Goal: Task Accomplishment & Management: Manage account settings

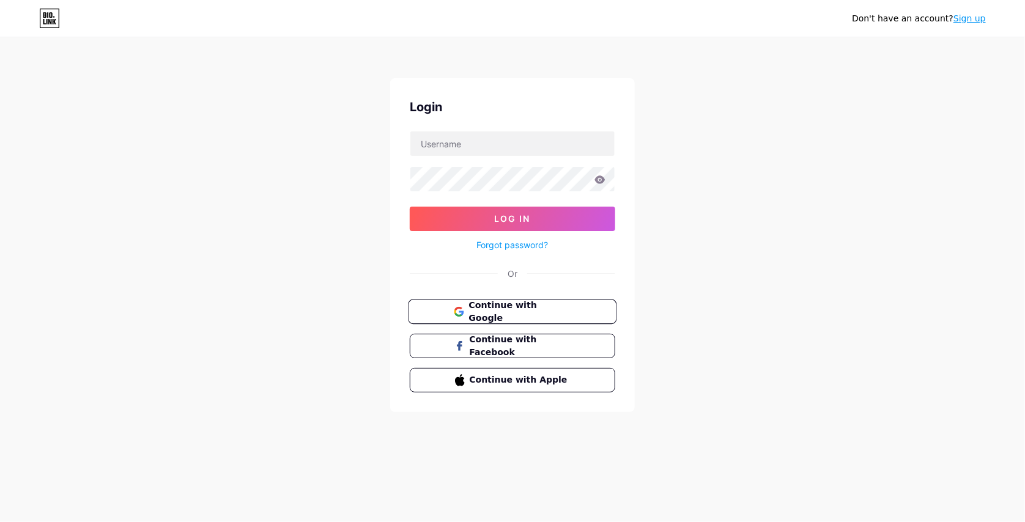
click at [480, 309] on span "Continue with Google" at bounding box center [520, 312] width 102 height 26
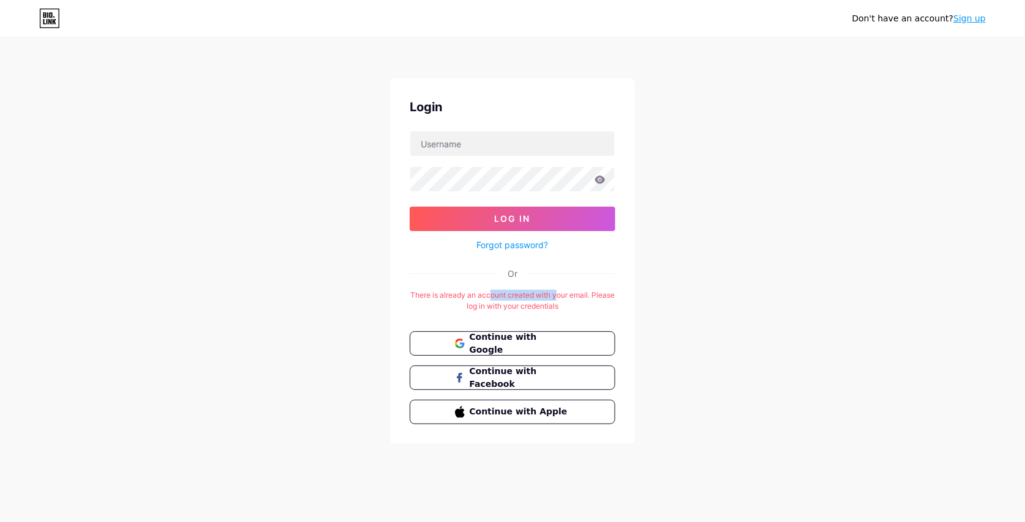
drag, startPoint x: 504, startPoint y: 294, endPoint x: 571, endPoint y: 293, distance: 67.3
click at [570, 293] on div "There is already an account created with your email. Please log in with your cr…" at bounding box center [513, 301] width 206 height 22
click at [592, 294] on div "There is already an account created with your email. Please log in with your cr…" at bounding box center [513, 301] width 206 height 22
drag, startPoint x: 566, startPoint y: 302, endPoint x: 529, endPoint y: 299, distance: 37.5
click at [529, 299] on div "There is already an account created with your email. Please log in with your cr…" at bounding box center [513, 301] width 206 height 22
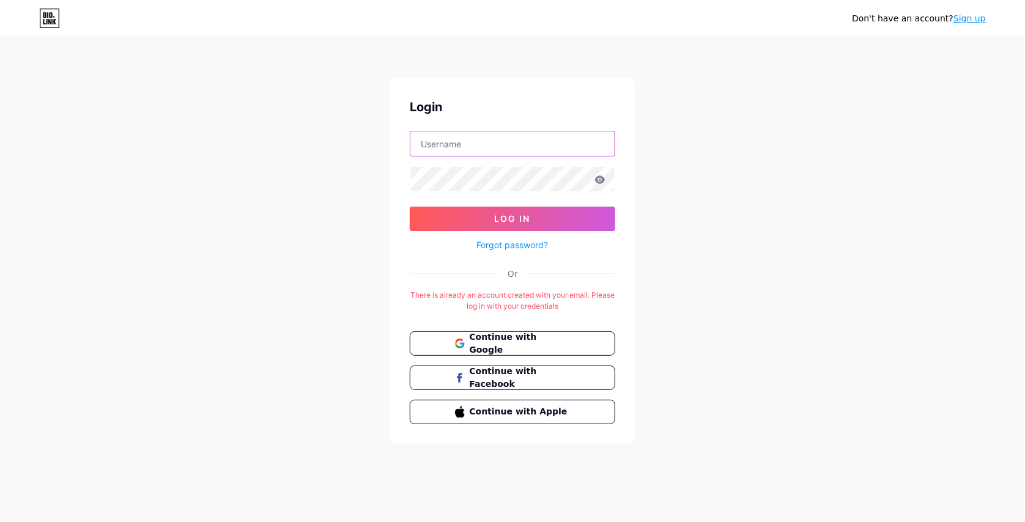
click at [462, 142] on input "text" at bounding box center [512, 144] width 204 height 24
type input "arefin"
click at [491, 204] on form "arefin Log In Forgot password?" at bounding box center [513, 192] width 206 height 122
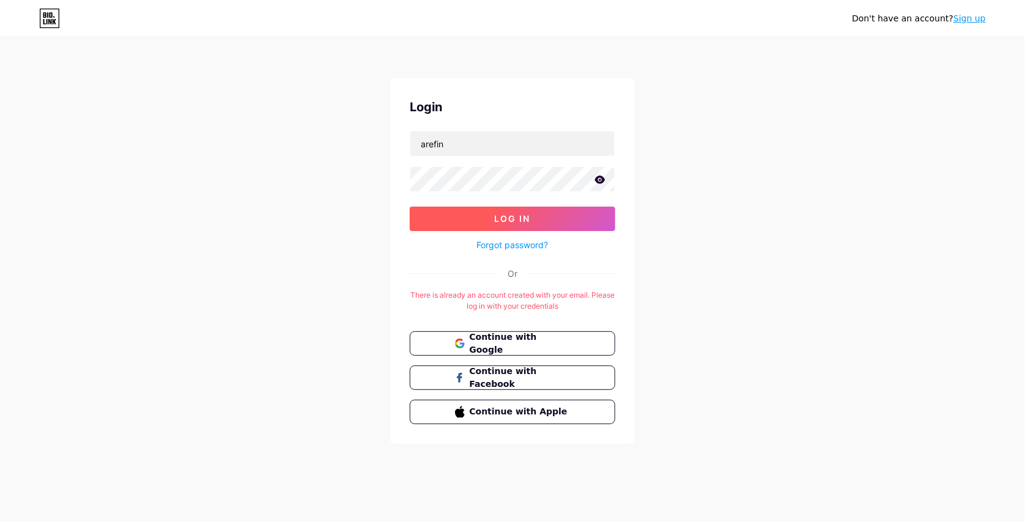
click at [495, 207] on button "Log In" at bounding box center [513, 219] width 206 height 24
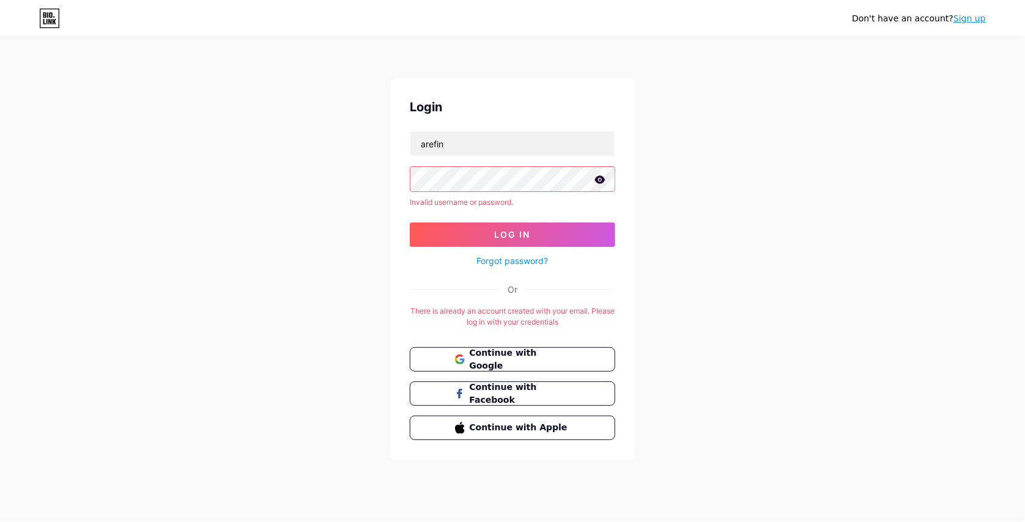
click at [402, 181] on div "Login arefin Invalid username or password. Log In Forgot password? Or There is …" at bounding box center [512, 269] width 245 height 382
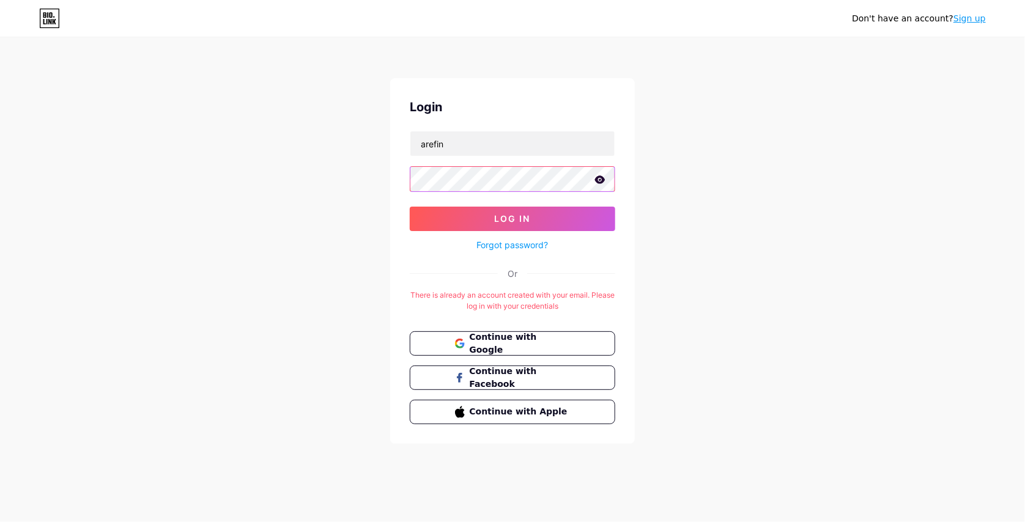
click at [410, 207] on button "Log In" at bounding box center [513, 219] width 206 height 24
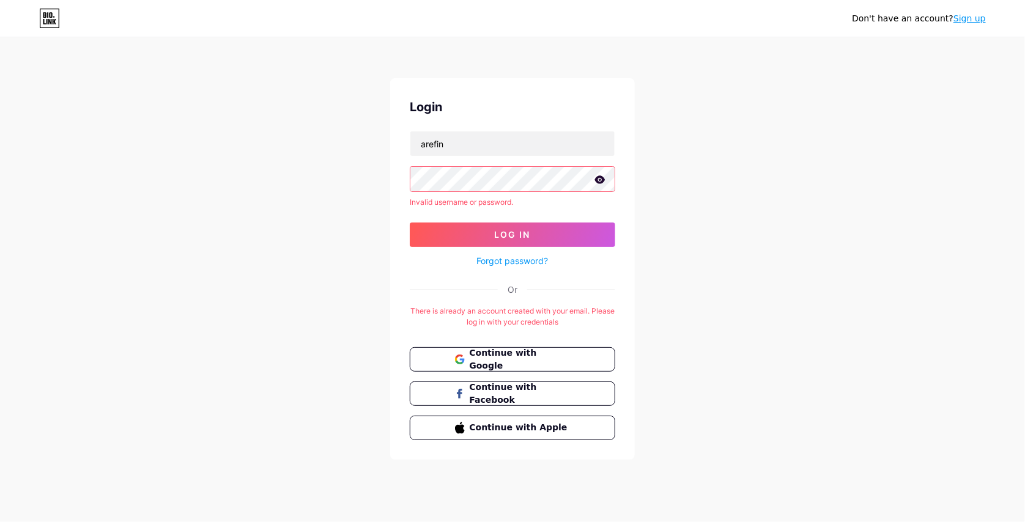
click at [410, 223] on button "Log In" at bounding box center [513, 235] width 206 height 24
click at [480, 261] on link "Forgot password?" at bounding box center [513, 260] width 72 height 13
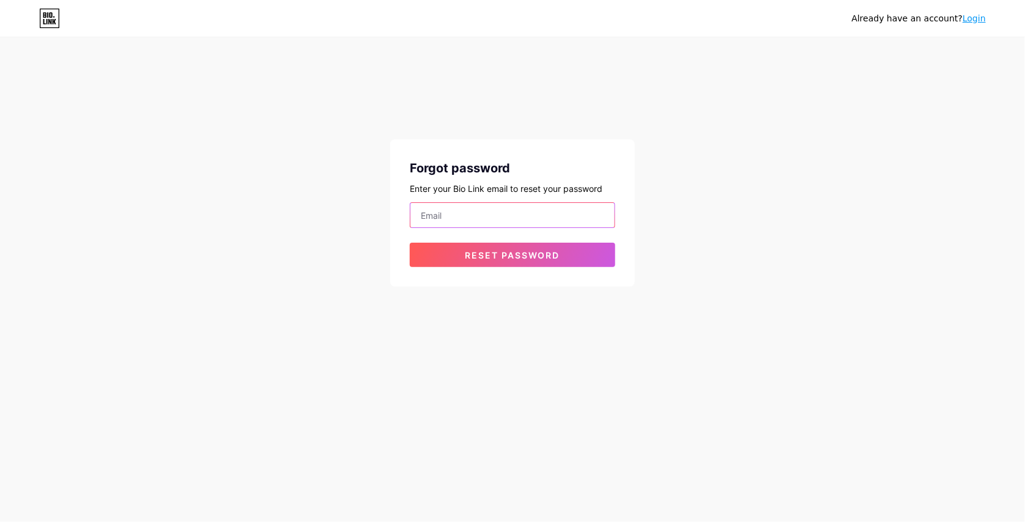
click at [492, 207] on input "email" at bounding box center [512, 215] width 204 height 24
type input "shawalarefin132@gmail.com"
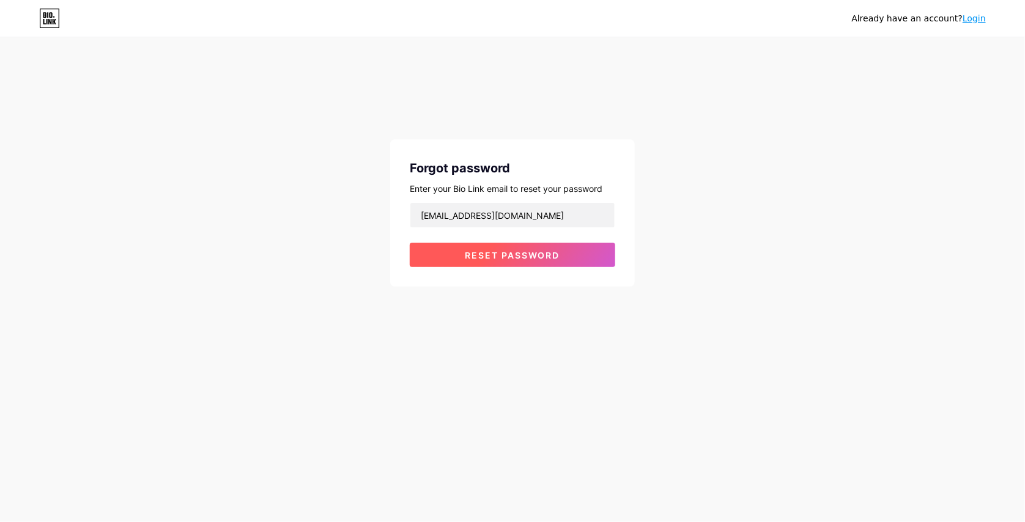
click at [511, 250] on span "Reset password" at bounding box center [513, 255] width 95 height 10
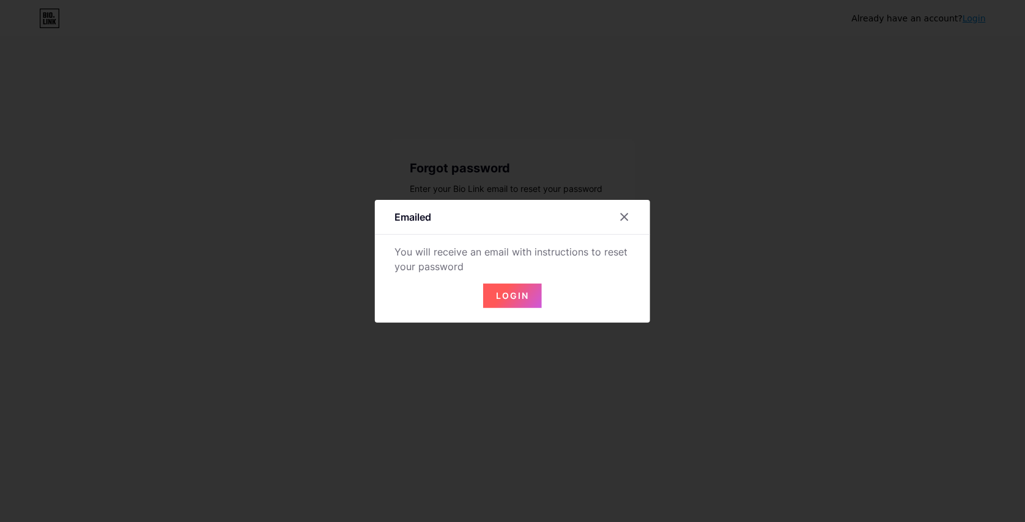
click at [505, 289] on button "Login" at bounding box center [512, 296] width 59 height 24
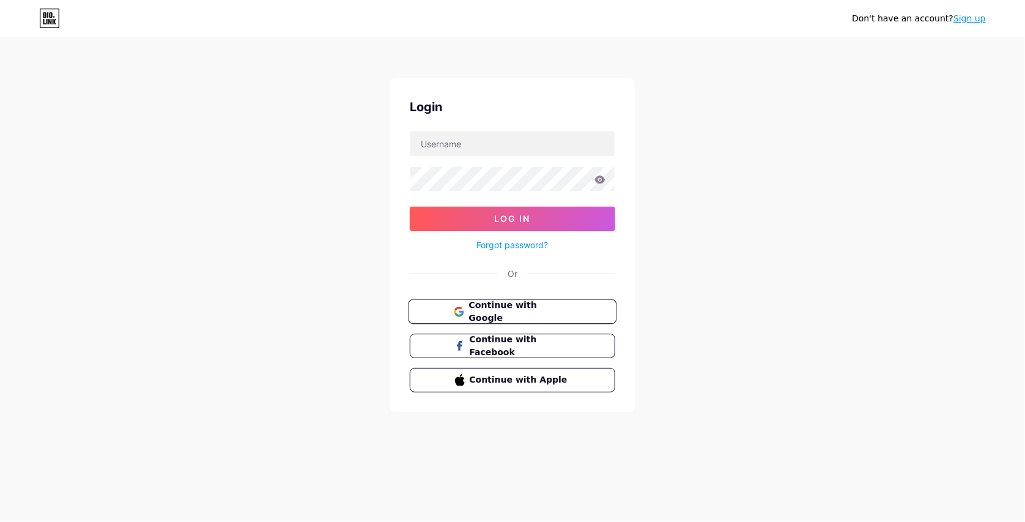
click at [530, 310] on span "Continue with Google" at bounding box center [520, 312] width 102 height 26
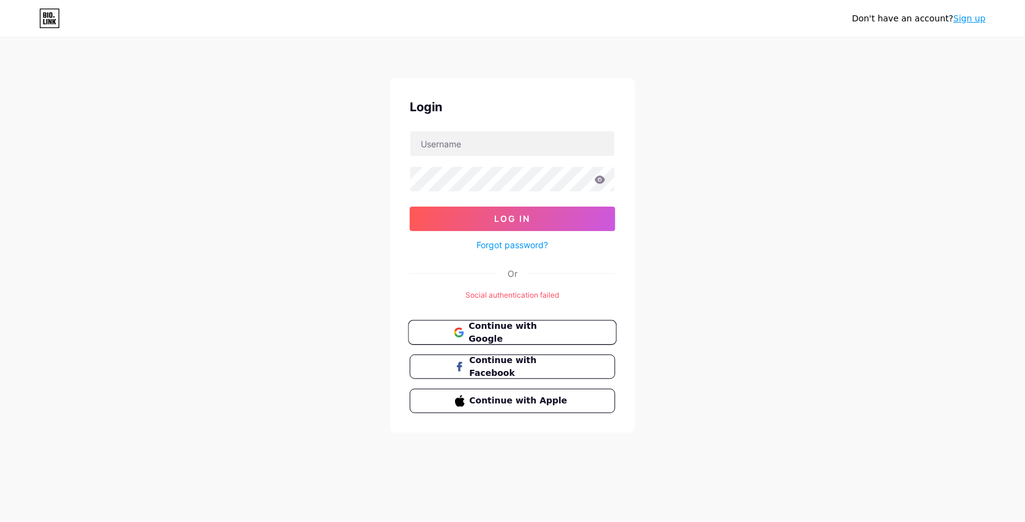
click at [530, 323] on button "Continue with Google" at bounding box center [512, 333] width 209 height 25
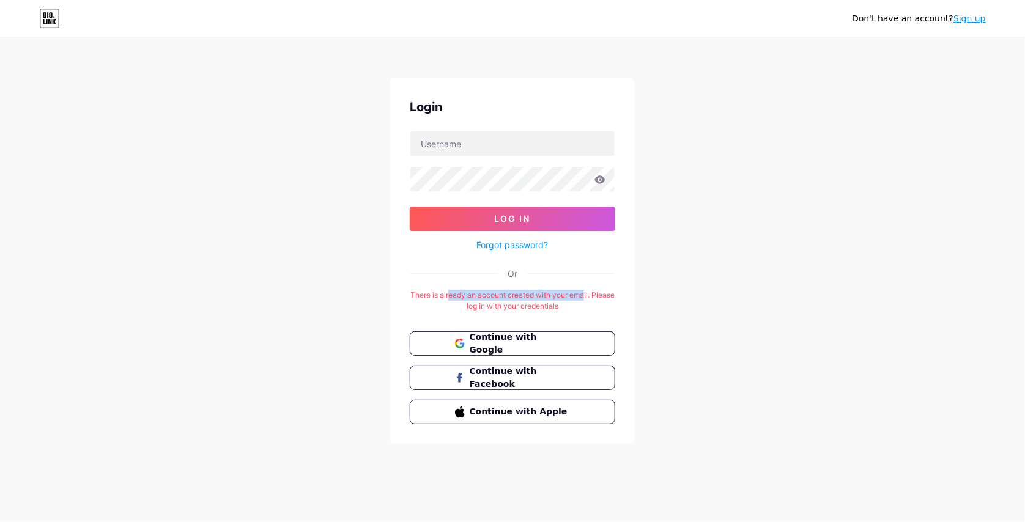
drag, startPoint x: 498, startPoint y: 294, endPoint x: 598, endPoint y: 292, distance: 100.3
click at [599, 292] on div "There is already an account created with your email. Please log in with your cr…" at bounding box center [513, 301] width 206 height 22
drag, startPoint x: 500, startPoint y: 305, endPoint x: 572, endPoint y: 302, distance: 71.6
click at [569, 302] on div "There is already an account created with your email. Please log in with your cr…" at bounding box center [513, 301] width 206 height 22
click at [667, 291] on div "Don't have an account? Sign up Login Log In Forgot password? Or There is alread…" at bounding box center [512, 241] width 1025 height 483
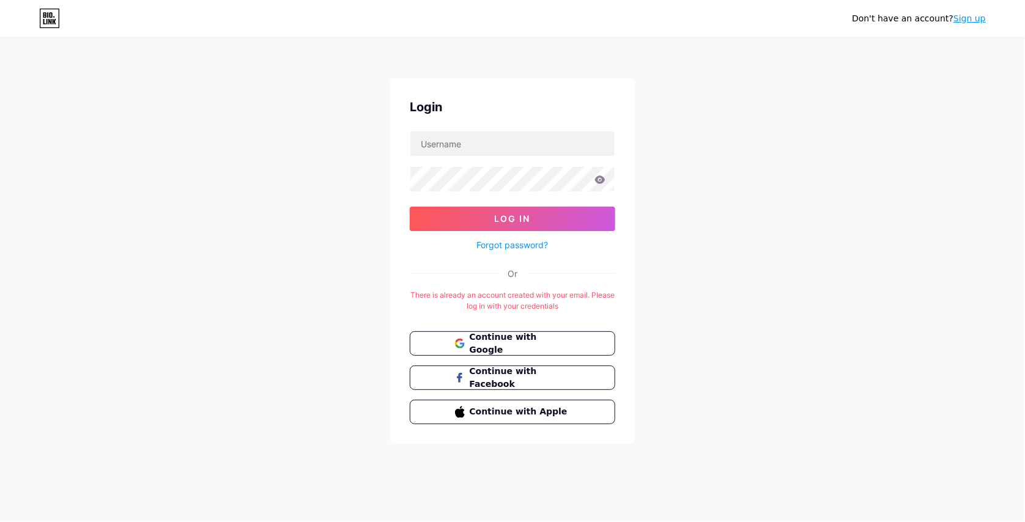
click at [514, 245] on link "Forgot password?" at bounding box center [513, 245] width 72 height 13
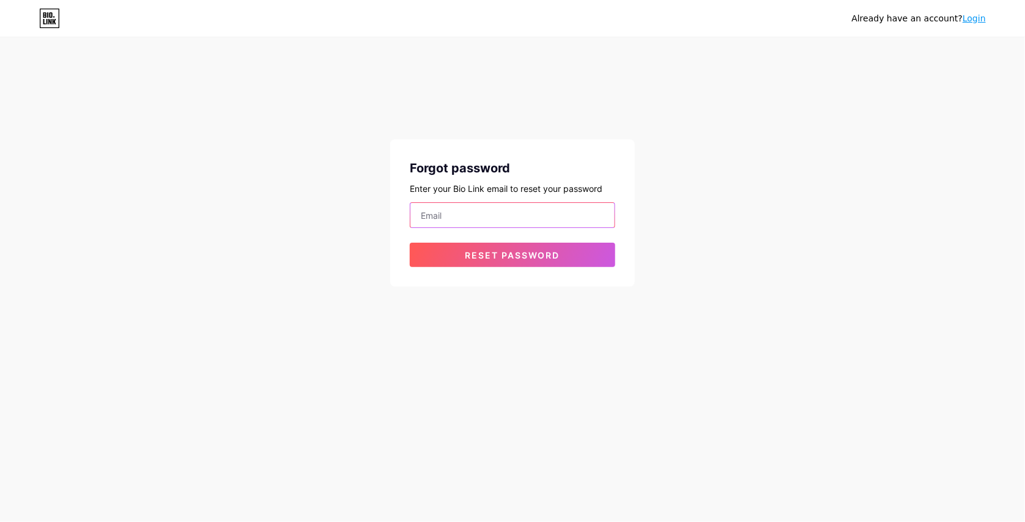
click at [510, 217] on input "email" at bounding box center [512, 215] width 204 height 24
type input "[EMAIL_ADDRESS][DOMAIN_NAME]"
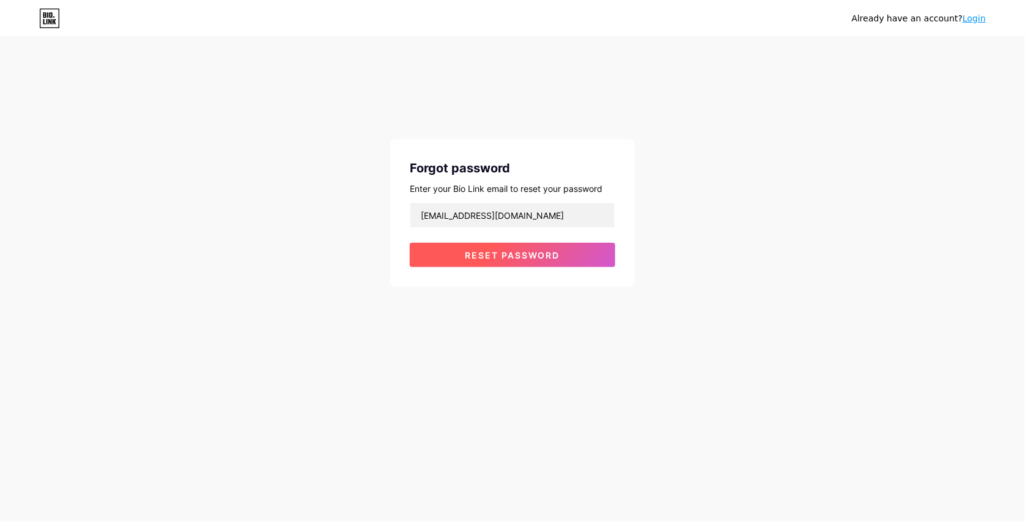
click at [516, 258] on span "Reset password" at bounding box center [513, 255] width 95 height 10
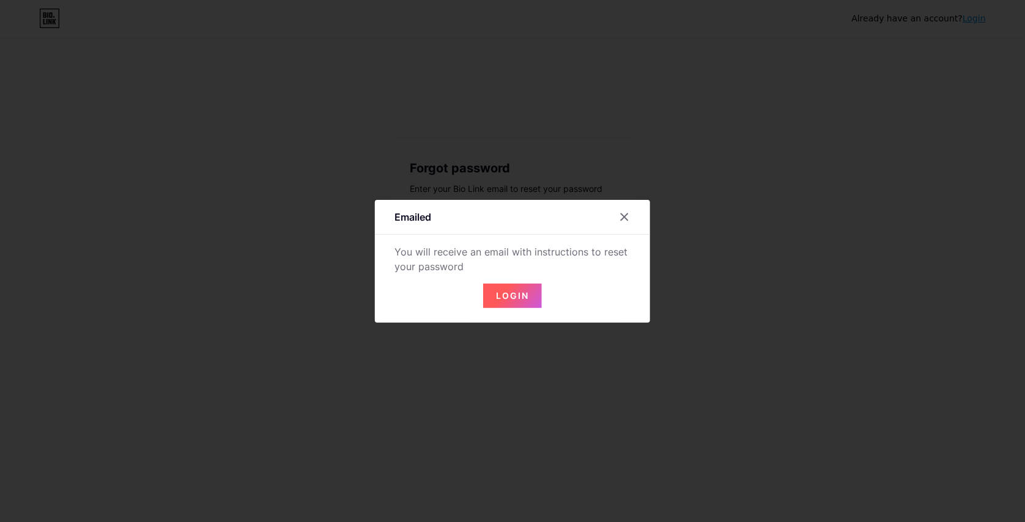
click at [505, 297] on span "Login" at bounding box center [512, 296] width 33 height 10
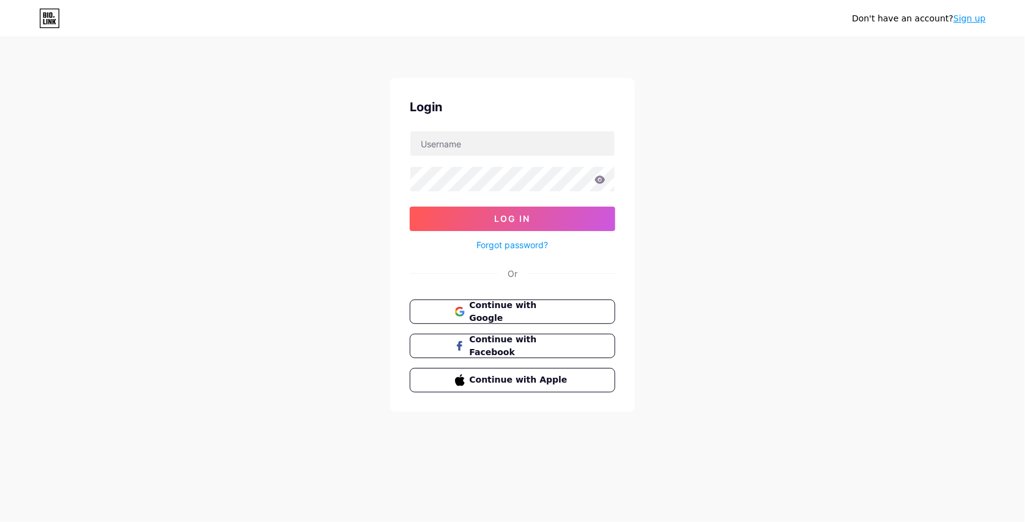
click at [506, 252] on div "Login Log In Forgot password? Or Continue with Google Continue with Facebook Co…" at bounding box center [512, 245] width 245 height 334
click at [505, 248] on link "Forgot password?" at bounding box center [513, 245] width 72 height 13
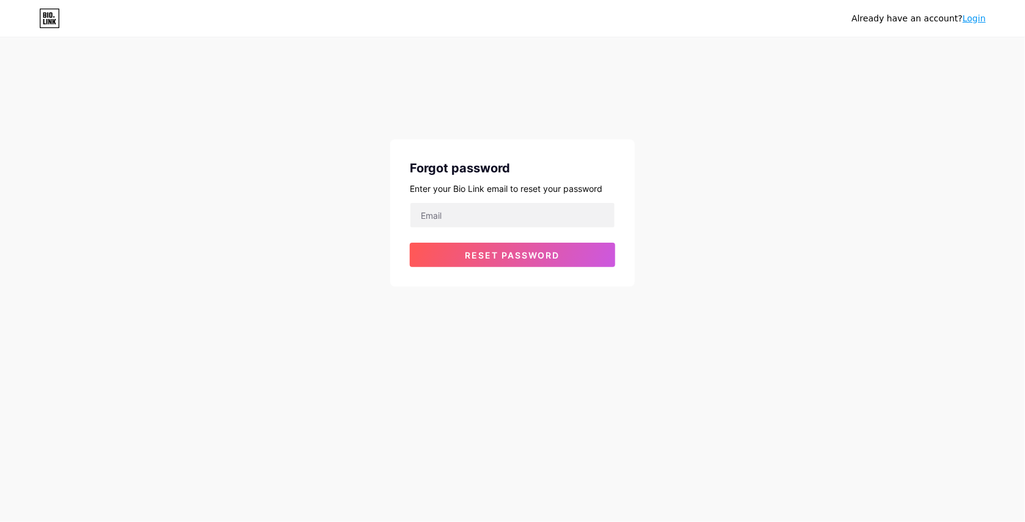
click at [490, 228] on form "Reset password" at bounding box center [513, 234] width 206 height 65
click at [487, 218] on input "email" at bounding box center [512, 215] width 204 height 24
type input "shawalarefin132@gmail.com"
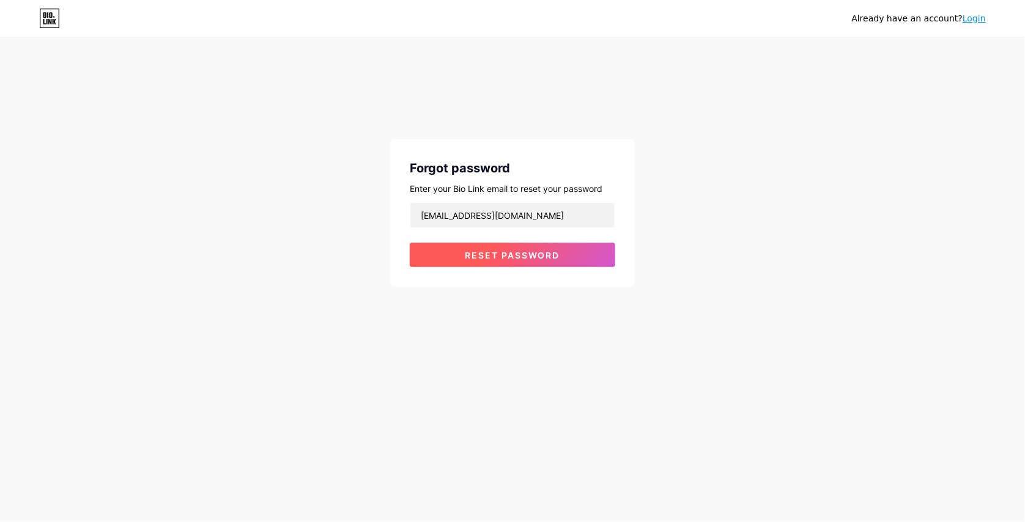
click at [497, 260] on button "Reset password" at bounding box center [513, 255] width 206 height 24
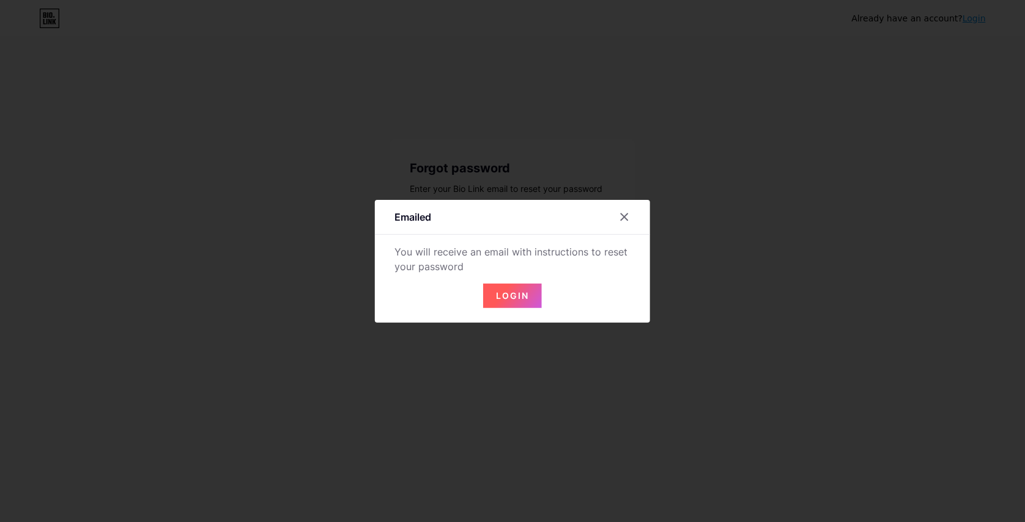
click at [524, 297] on span "Login" at bounding box center [512, 296] width 33 height 10
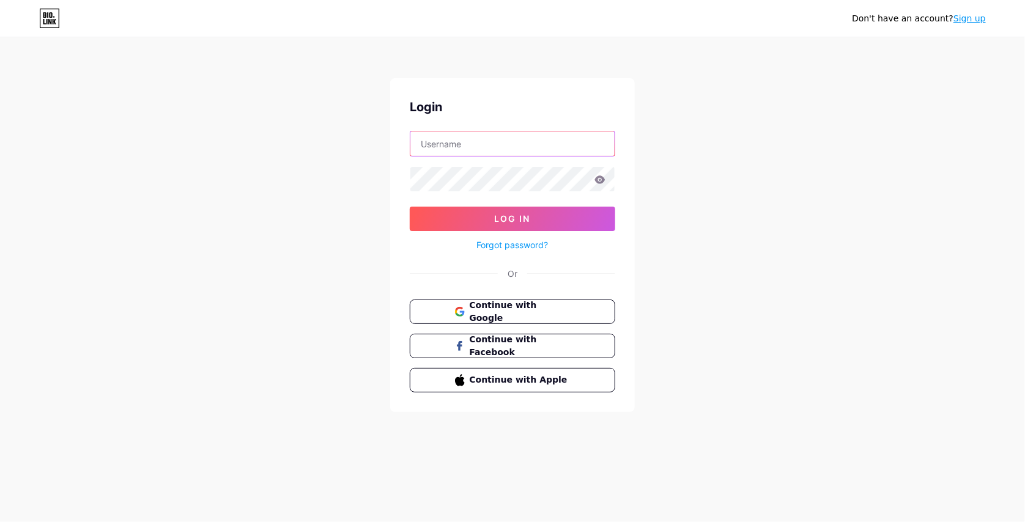
click at [507, 133] on input "text" at bounding box center [512, 144] width 204 height 24
type input "arefin"
click at [410, 207] on button "Log In" at bounding box center [513, 219] width 206 height 24
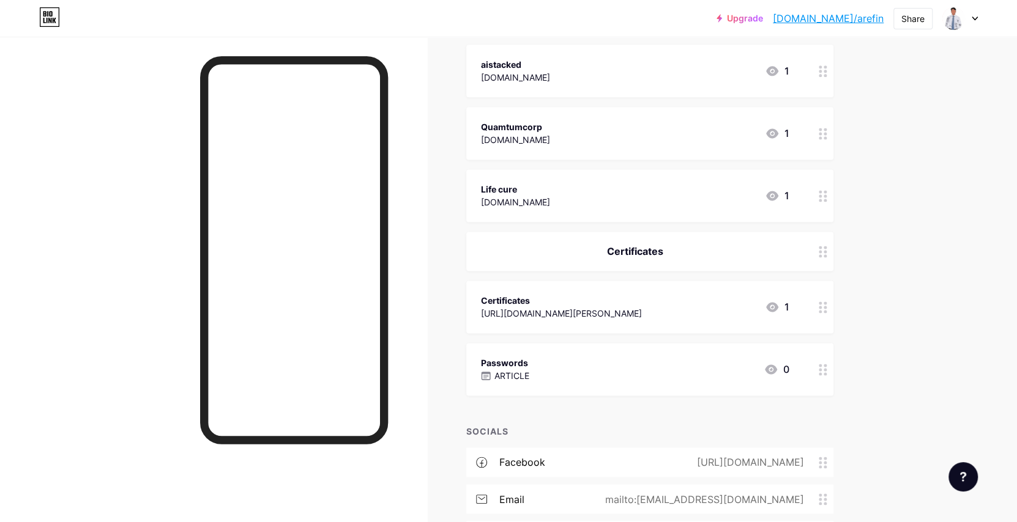
scroll to position [851, 0]
